Goal: Find specific page/section: Find specific page/section

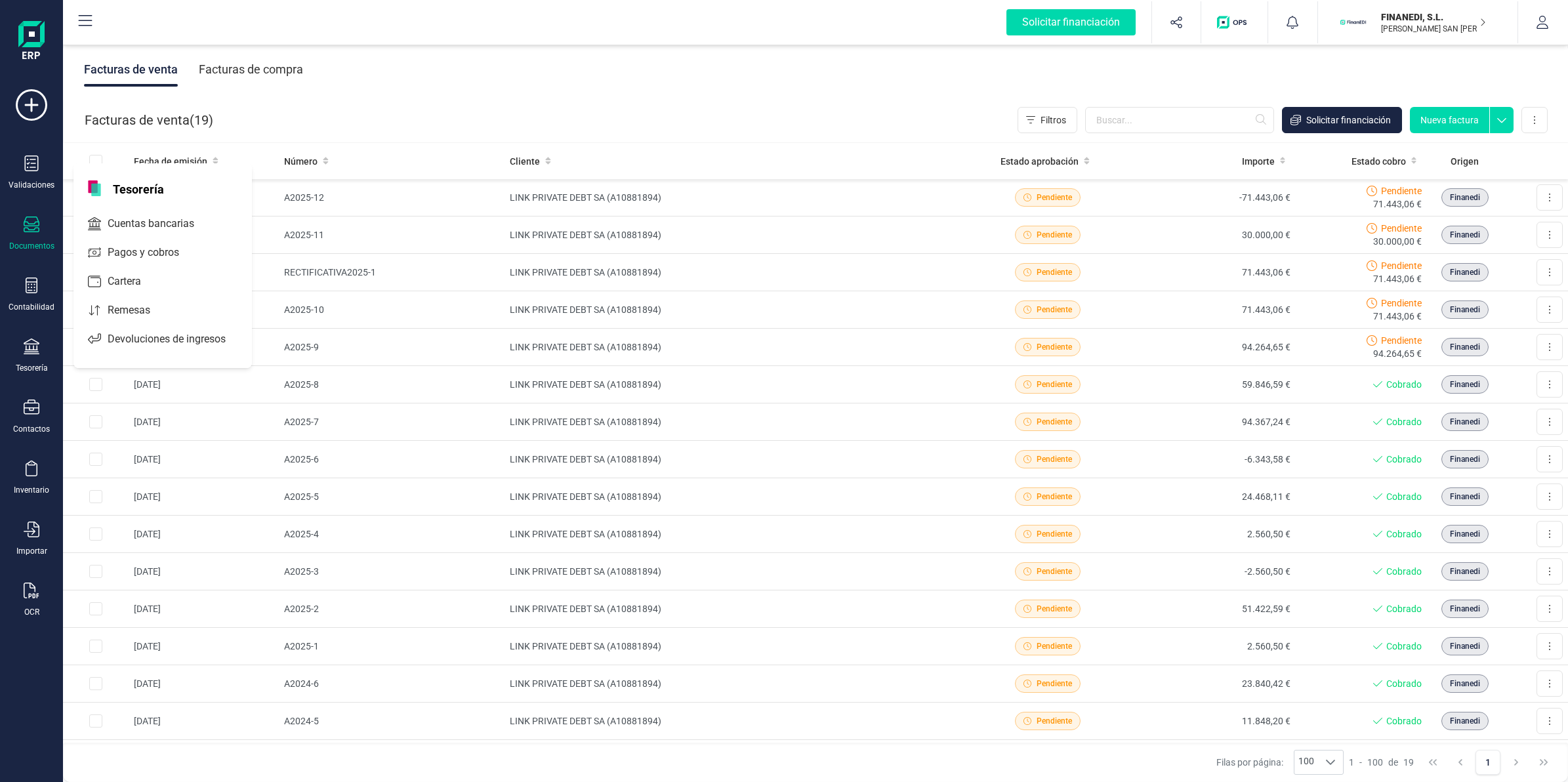
click at [153, 227] on span "Cuentas bancarias" at bounding box center [160, 224] width 115 height 16
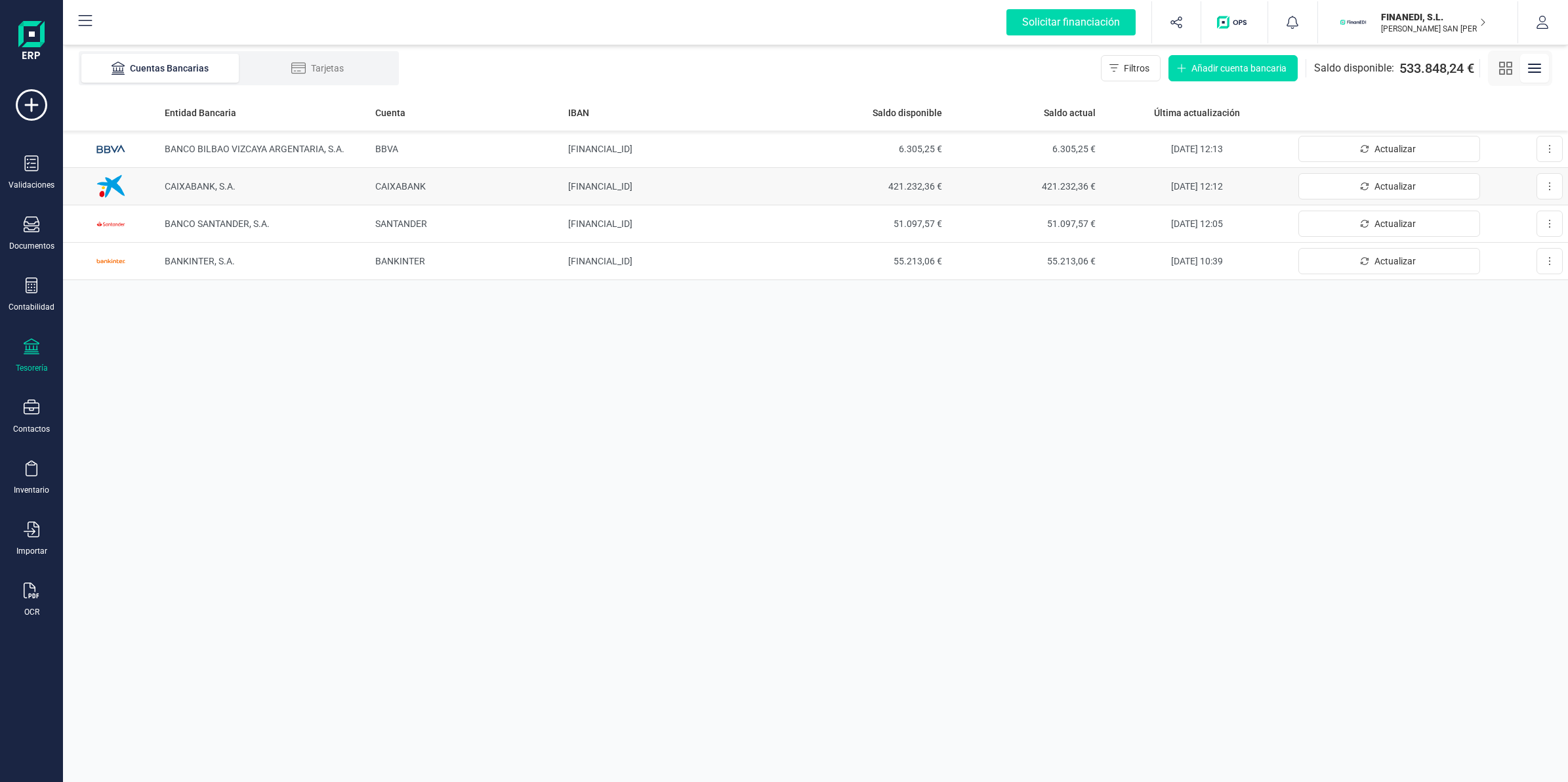
click at [664, 171] on td "[FINANCIAL_ID]" at bounding box center [678, 187] width 231 height 38
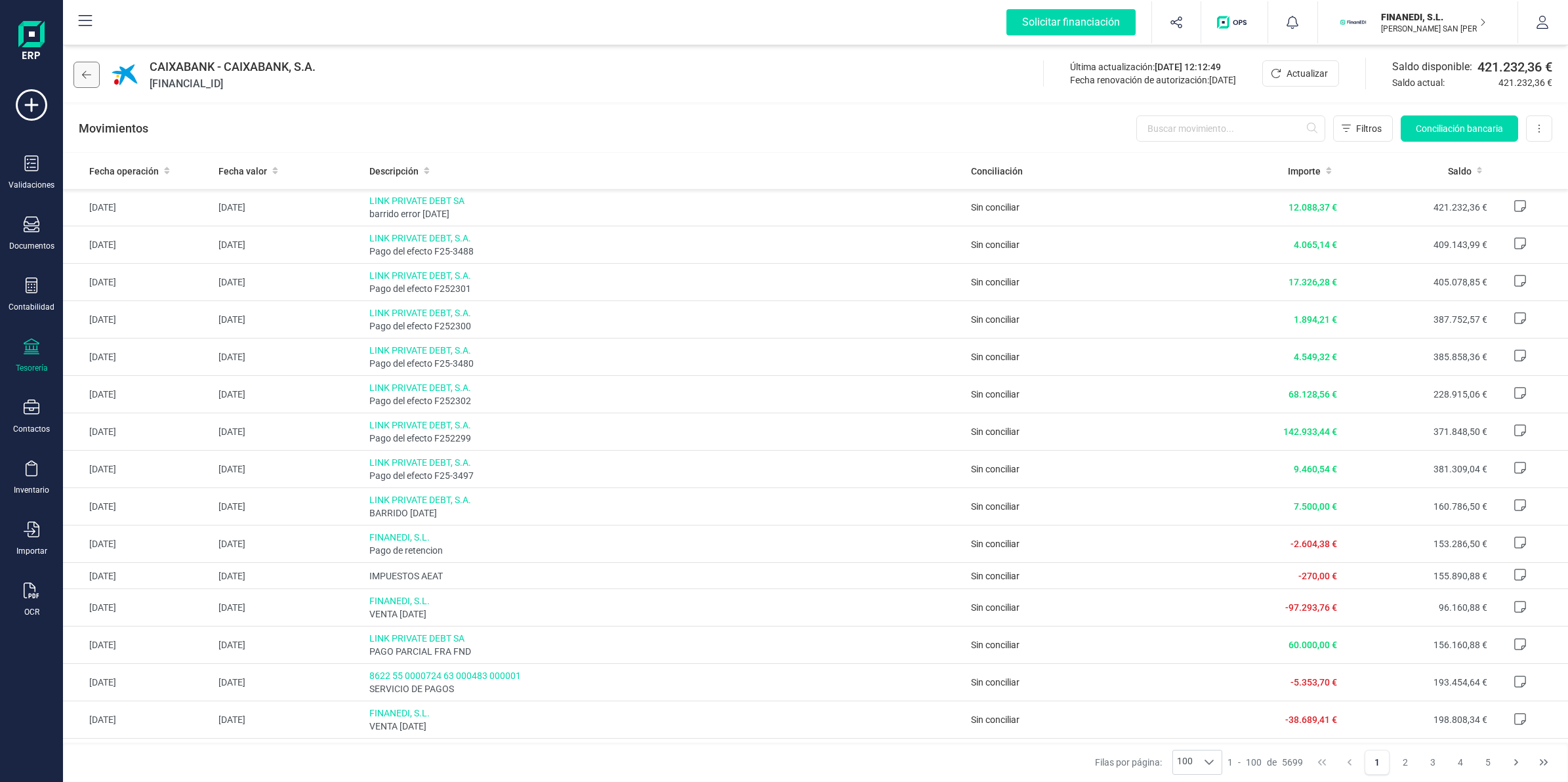
click at [92, 77] on button at bounding box center [87, 75] width 26 height 26
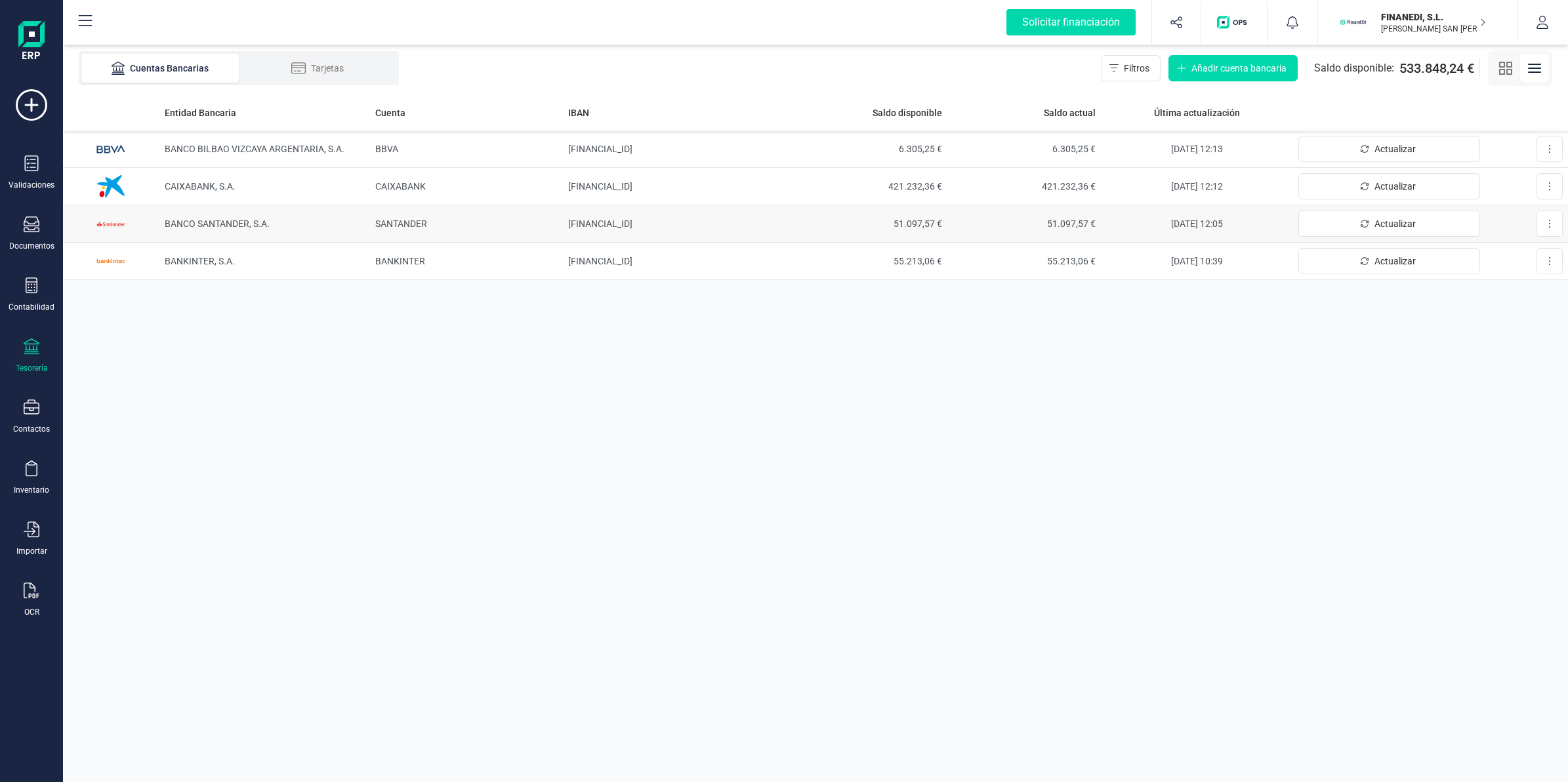
click at [772, 229] on td "[FINANCIAL_ID]" at bounding box center [678, 225] width 231 height 38
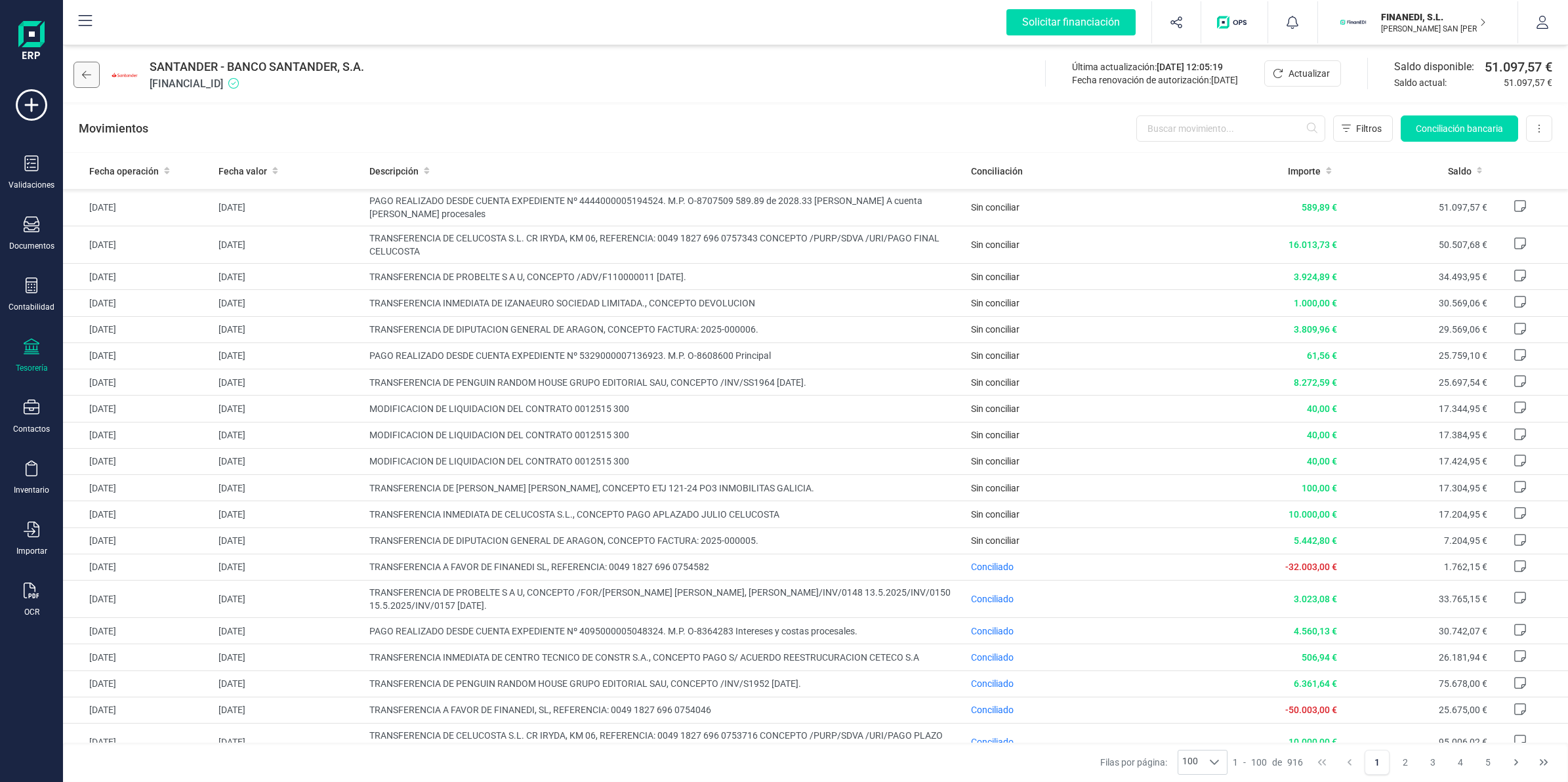
click at [83, 70] on icon at bounding box center [86, 74] width 9 height 10
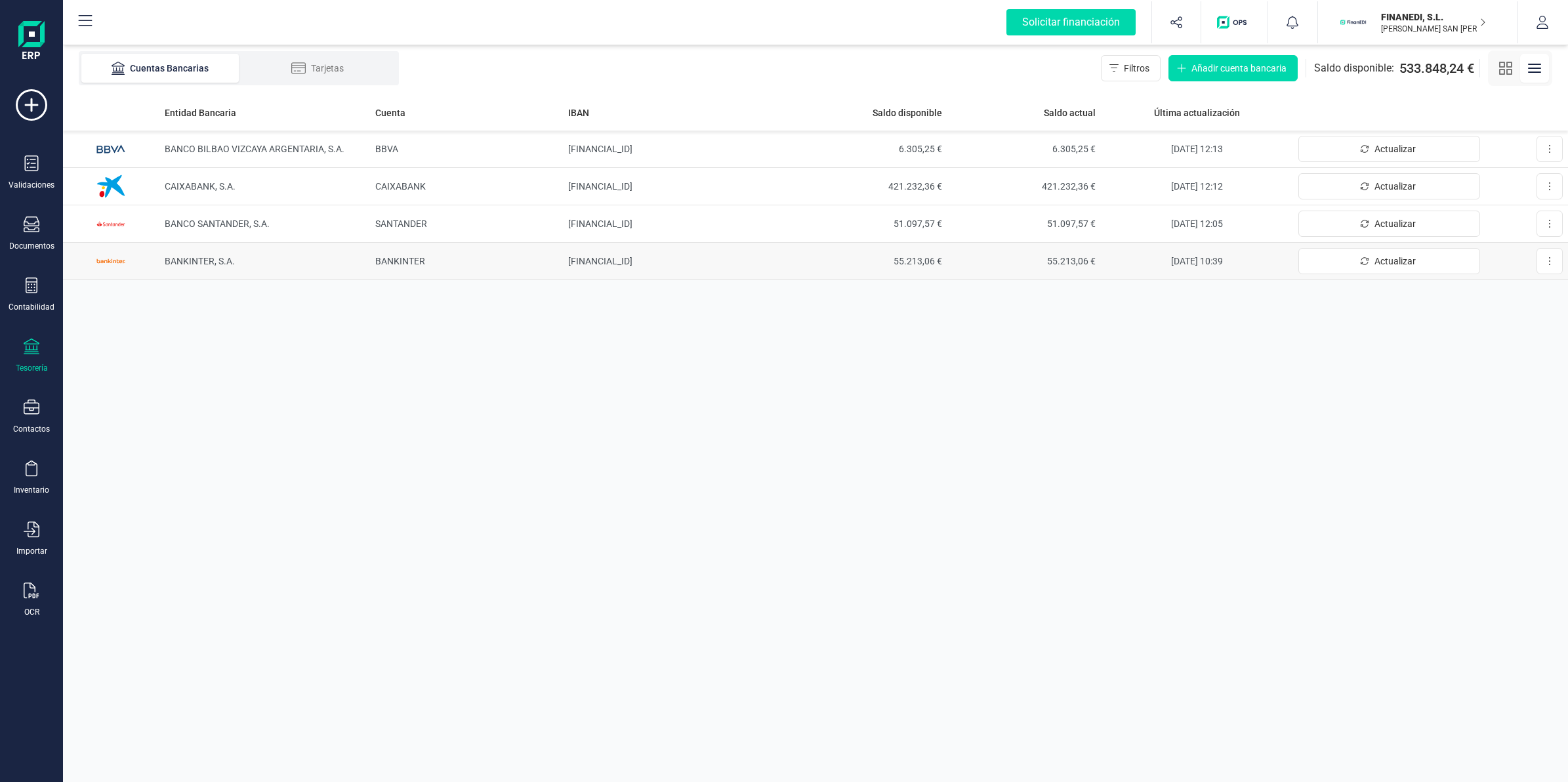
click at [645, 267] on td "[FINANCIAL_ID]" at bounding box center [678, 261] width 231 height 38
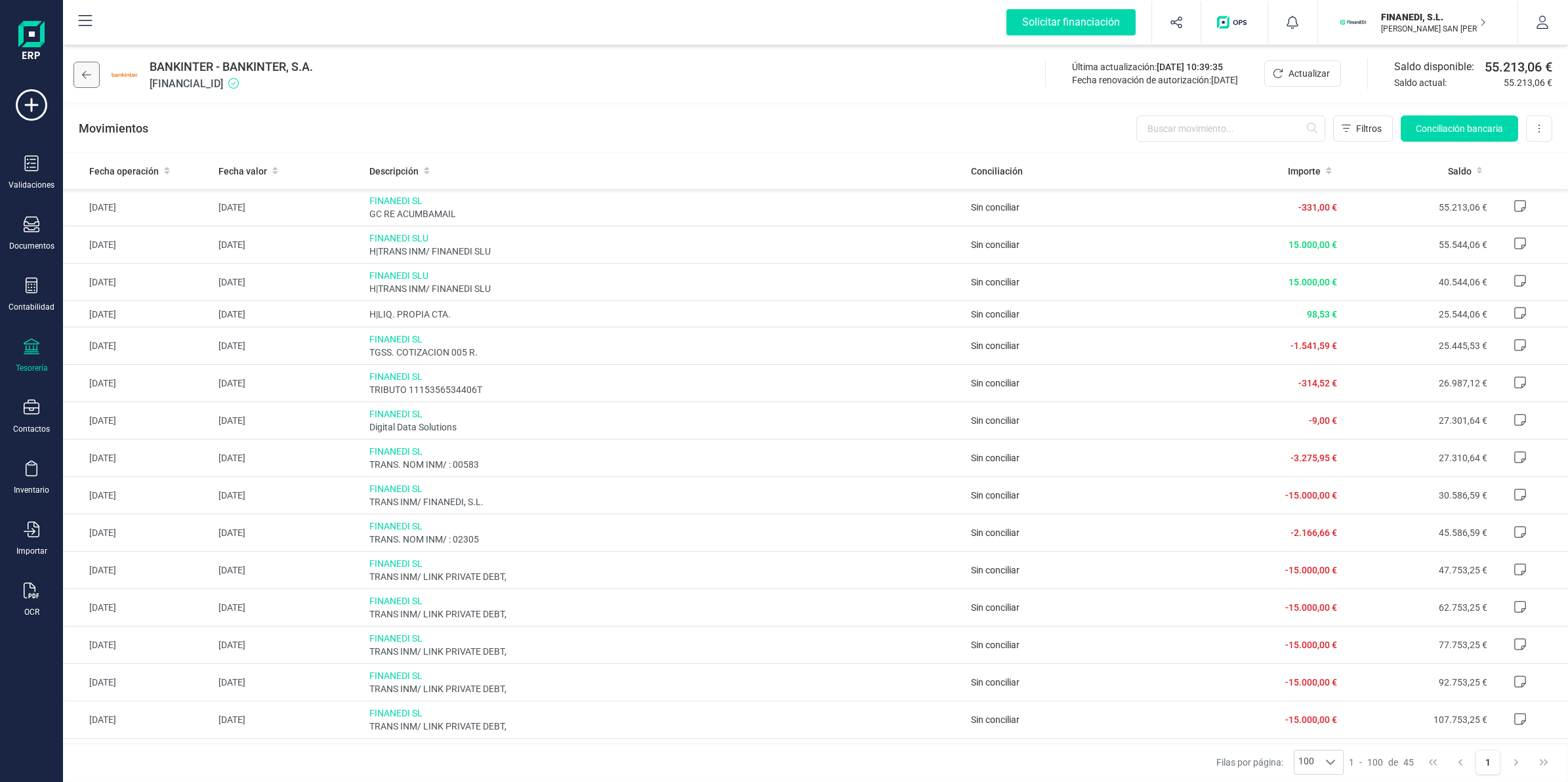
click at [74, 81] on button at bounding box center [87, 75] width 26 height 26
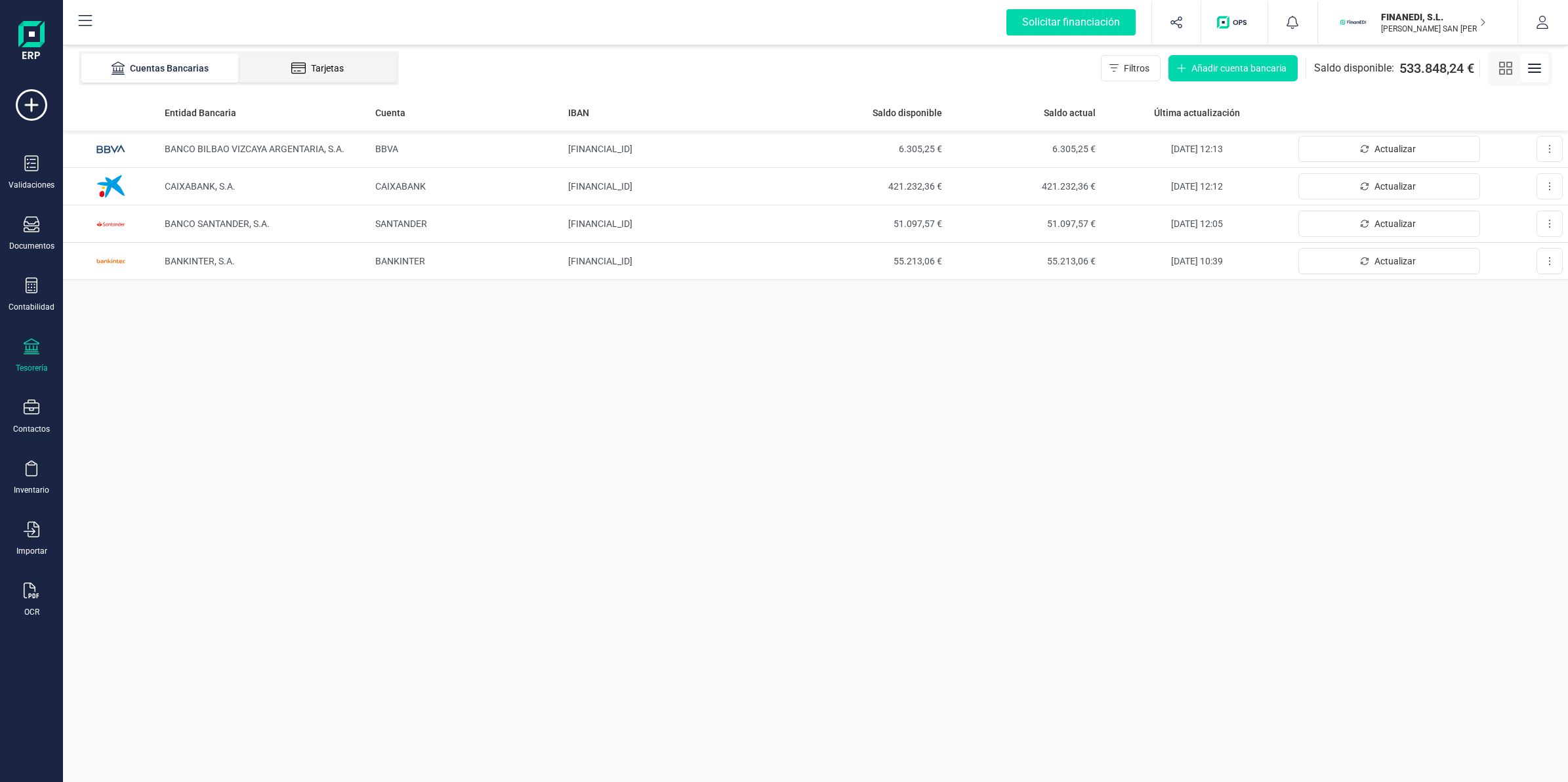
click at [295, 72] on icon at bounding box center [299, 68] width 15 height 13
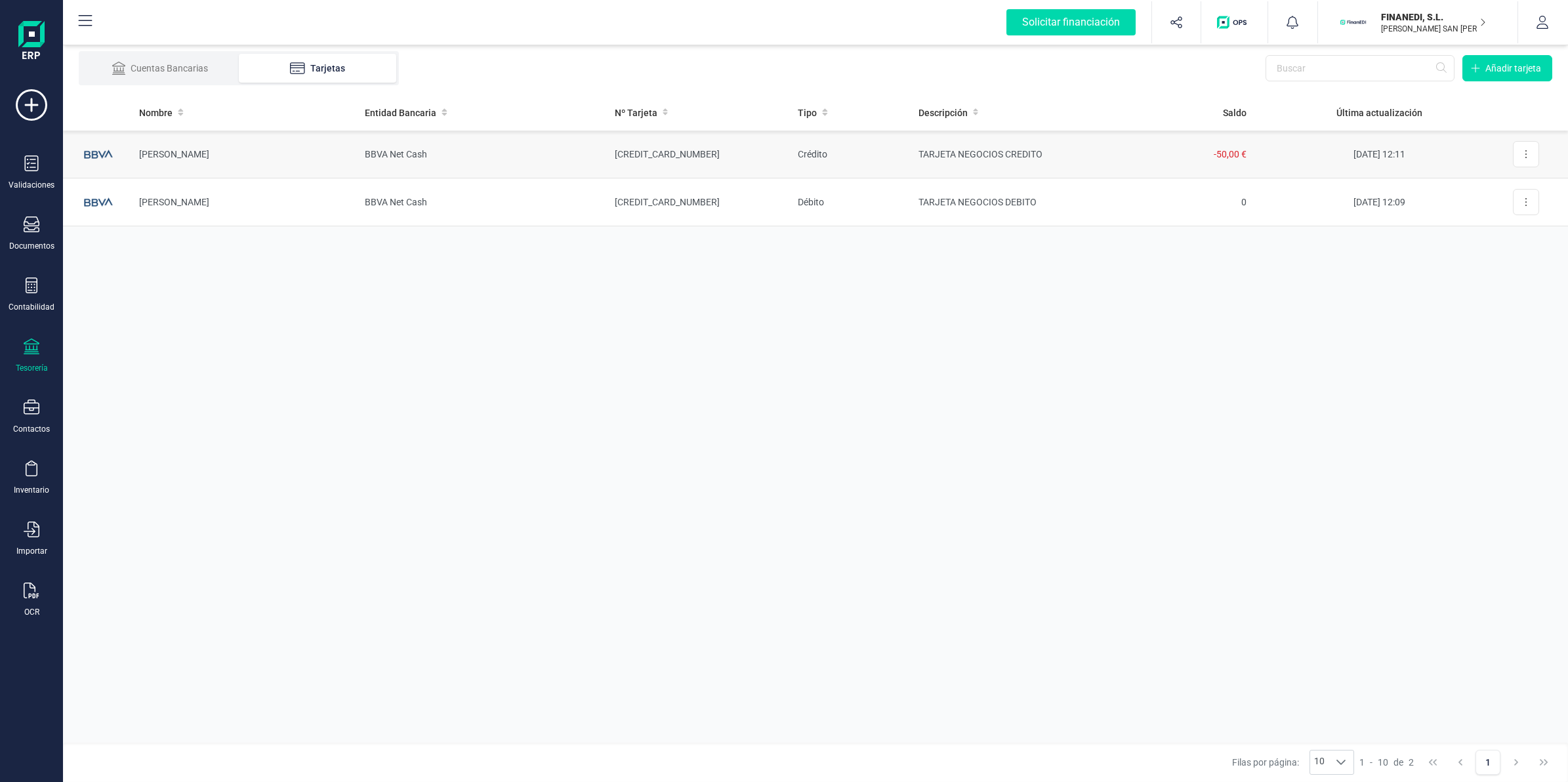
click at [263, 168] on td "[PERSON_NAME]" at bounding box center [241, 154] width 226 height 48
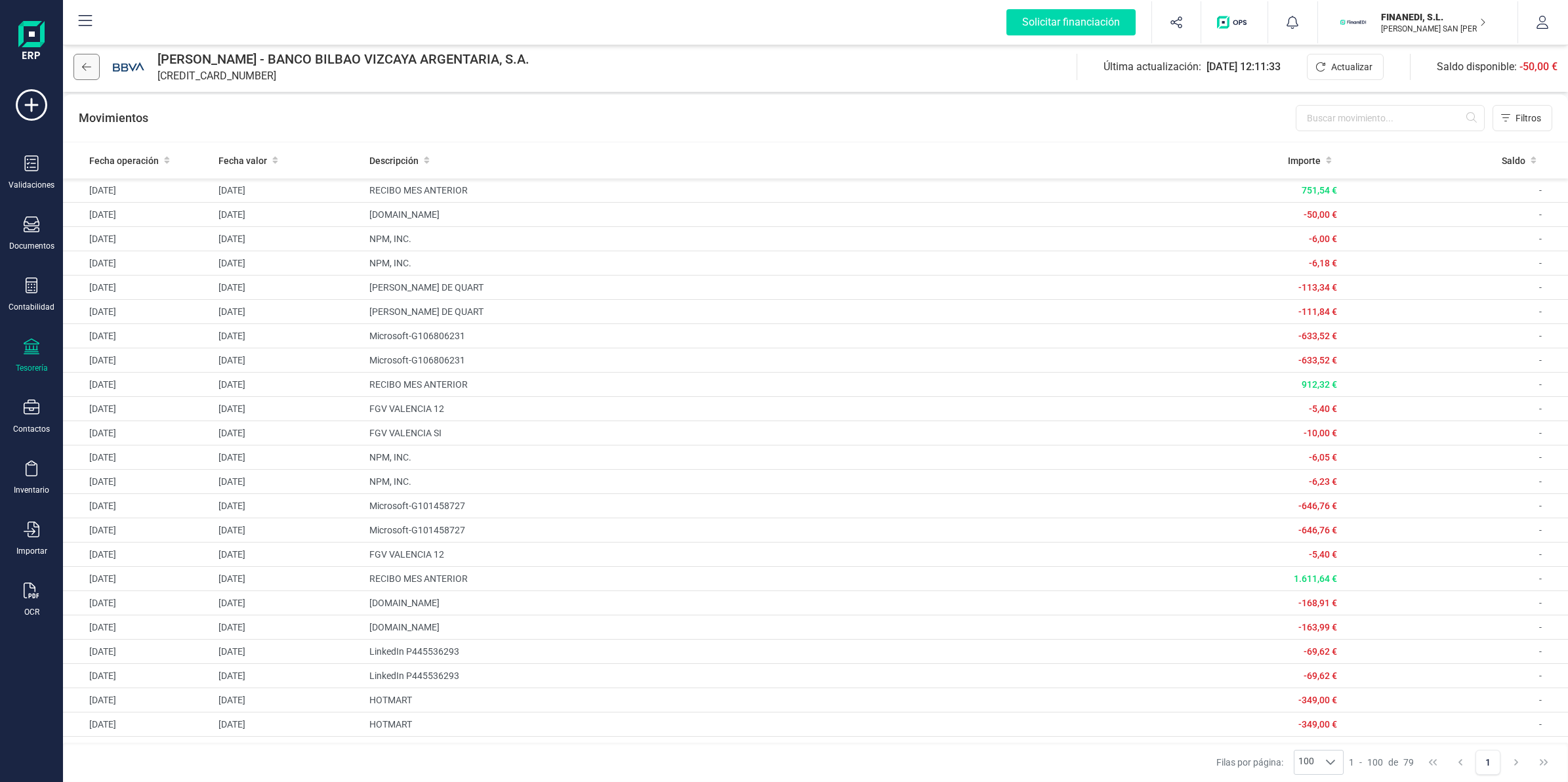
click at [85, 76] on button at bounding box center [87, 67] width 26 height 26
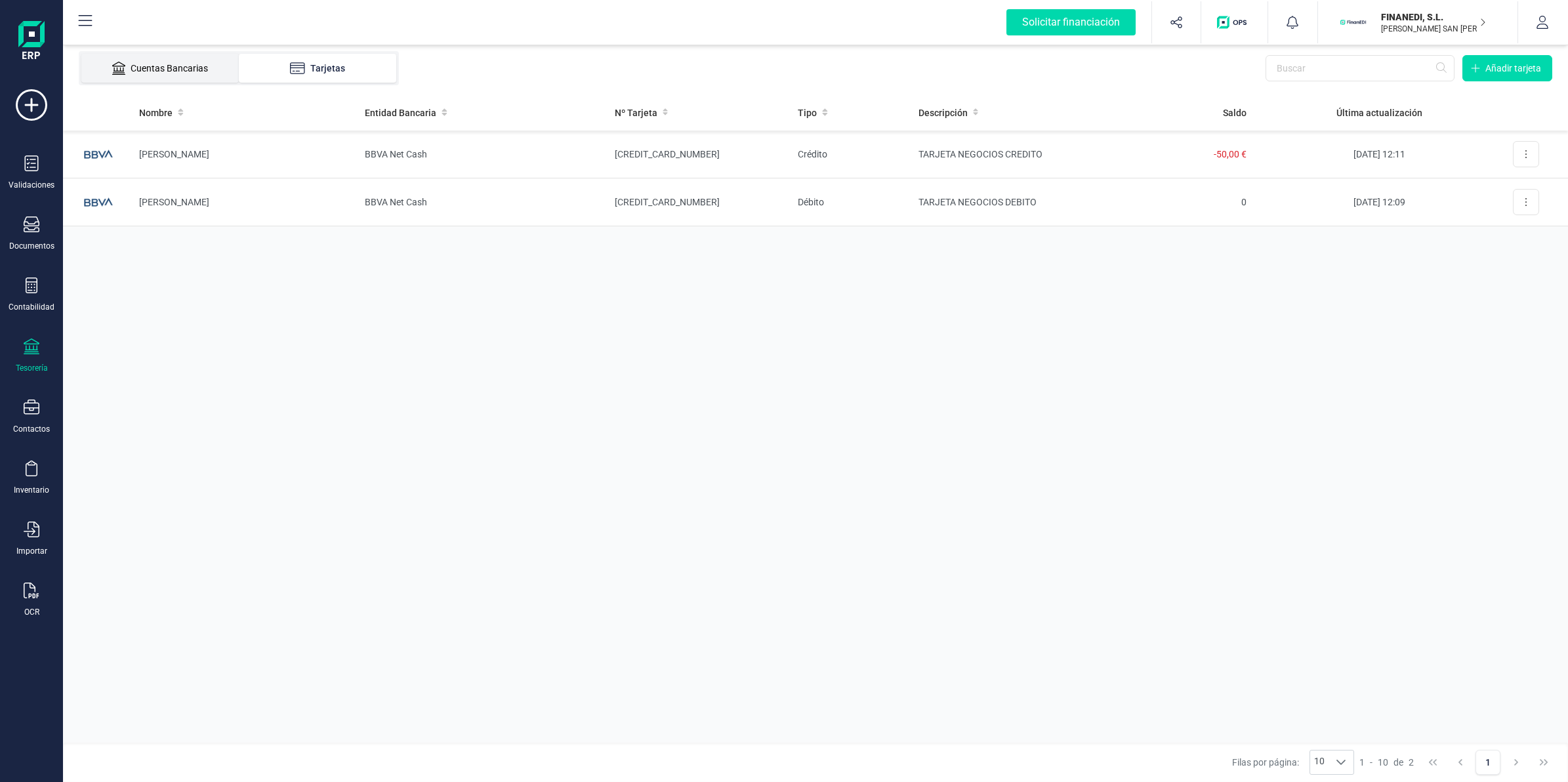
click at [178, 71] on div "Cuentas Bancarias" at bounding box center [160, 68] width 105 height 13
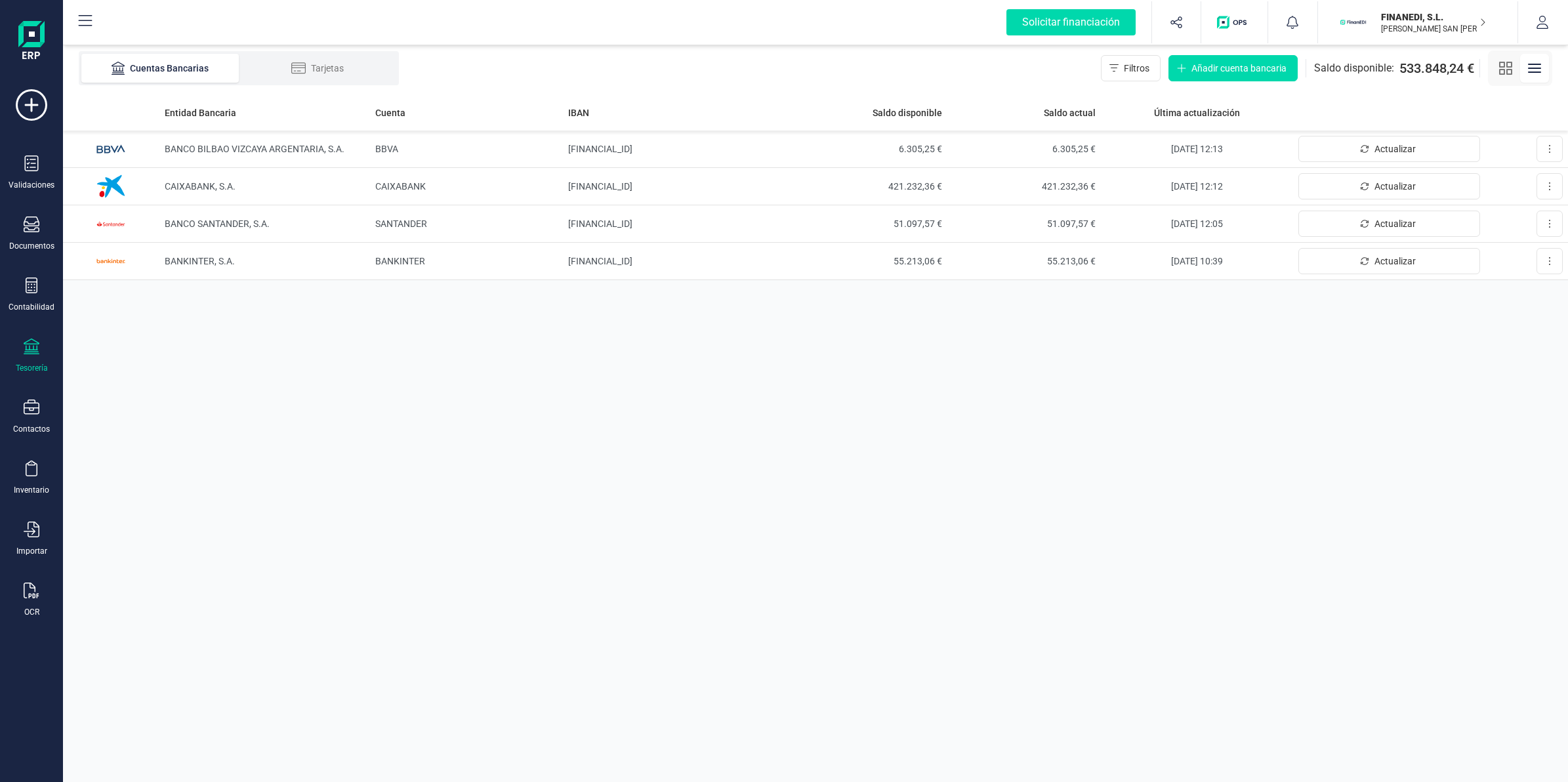
click at [1378, 19] on div "FINANEDI, [PERSON_NAME] SAN [PERSON_NAME]" at bounding box center [1426, 22] width 101 height 29
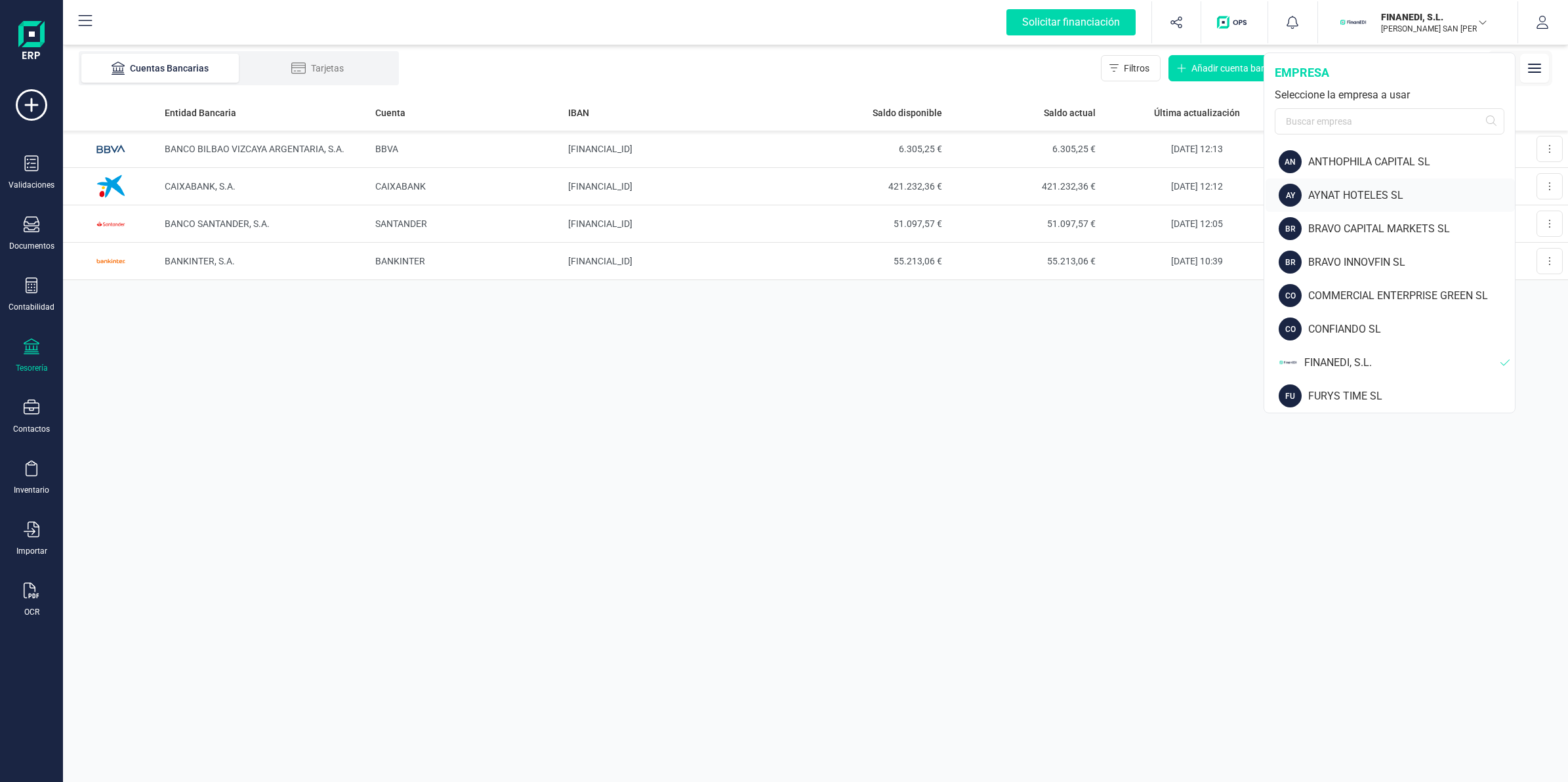
click at [1346, 195] on div "AYNAT HOTELES SL" at bounding box center [1411, 195] width 206 height 16
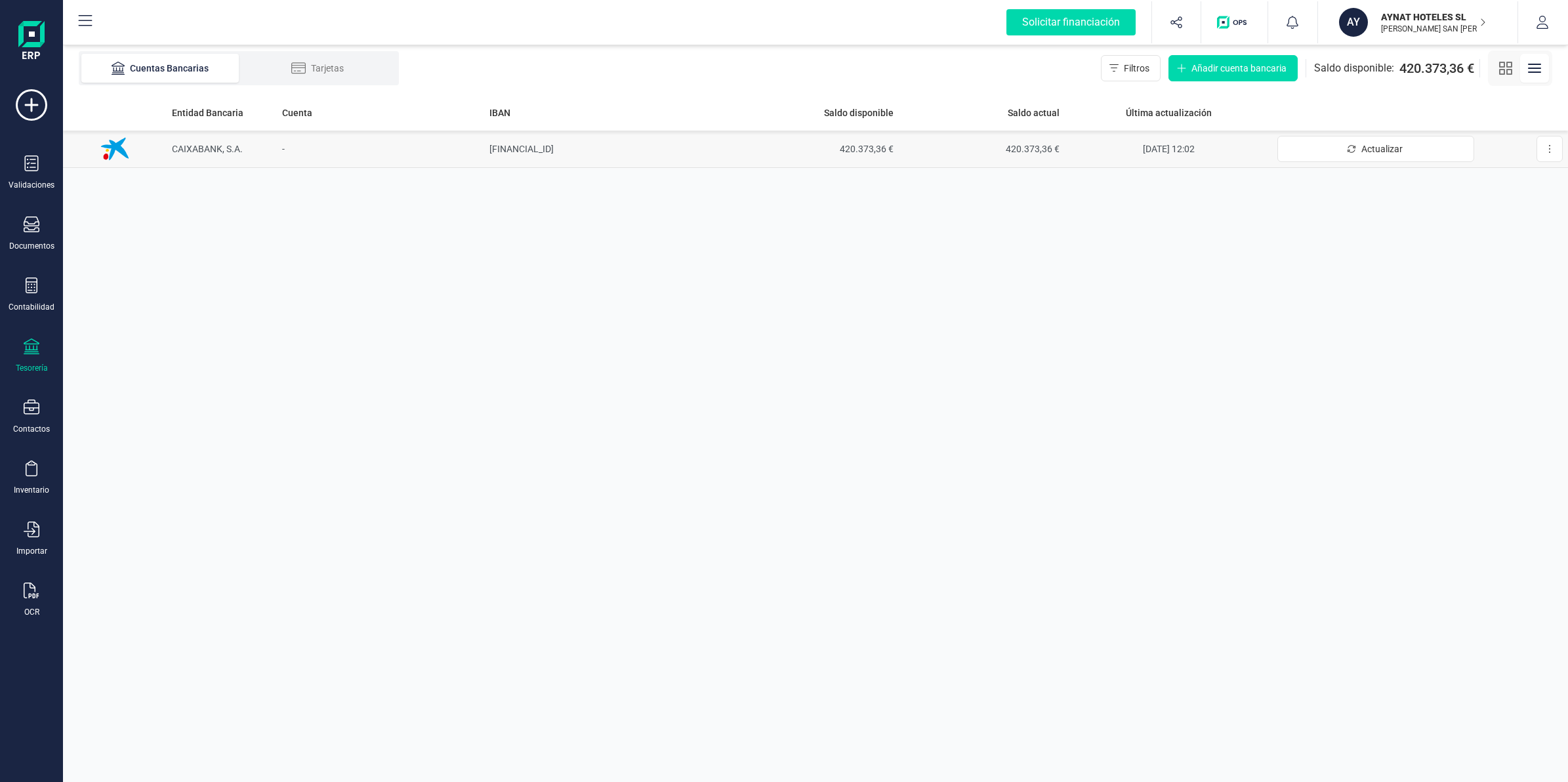
click at [284, 138] on td "-" at bounding box center [380, 149] width 207 height 38
